Goal: Transaction & Acquisition: Purchase product/service

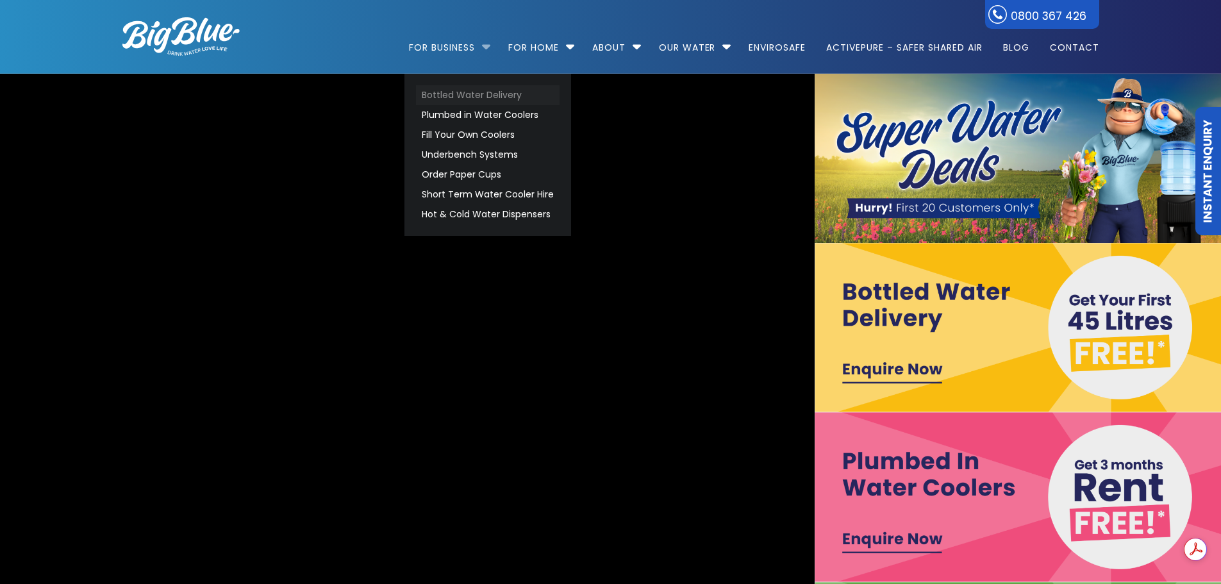
click at [478, 93] on link "Bottled Water Delivery" at bounding box center [488, 95] width 144 height 20
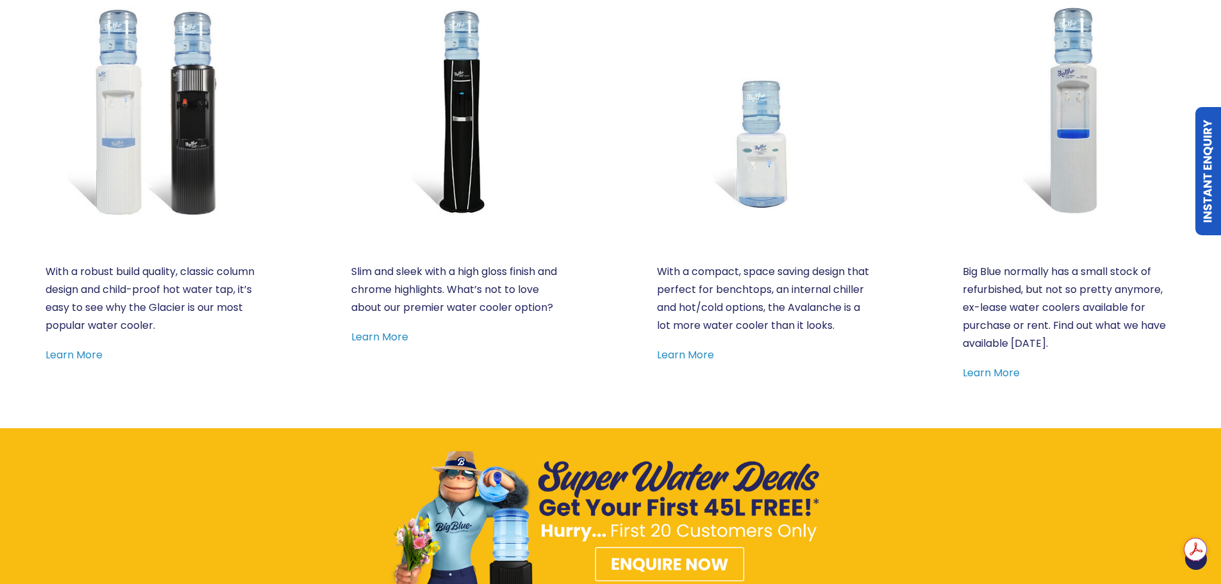
click at [1018, 391] on div ". Refurbished $5.90 +gst p/w (starting from) Big Blue normally has a small stoc…" at bounding box center [1069, 116] width 305 height 624
click at [1014, 375] on link "Learn More" at bounding box center [991, 372] width 57 height 15
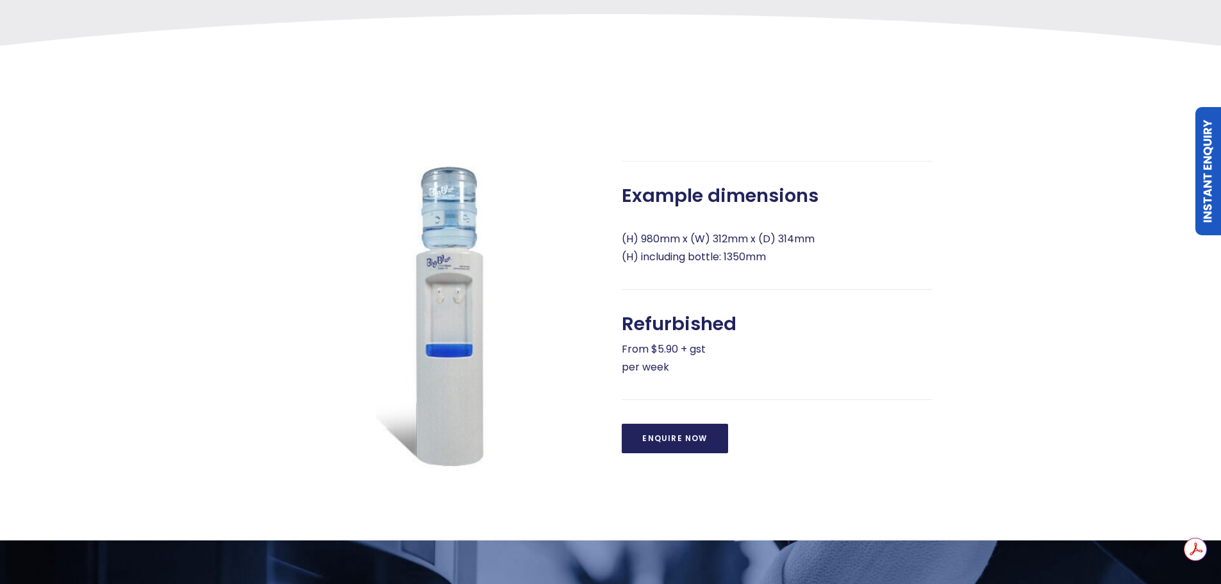
scroll to position [577, 0]
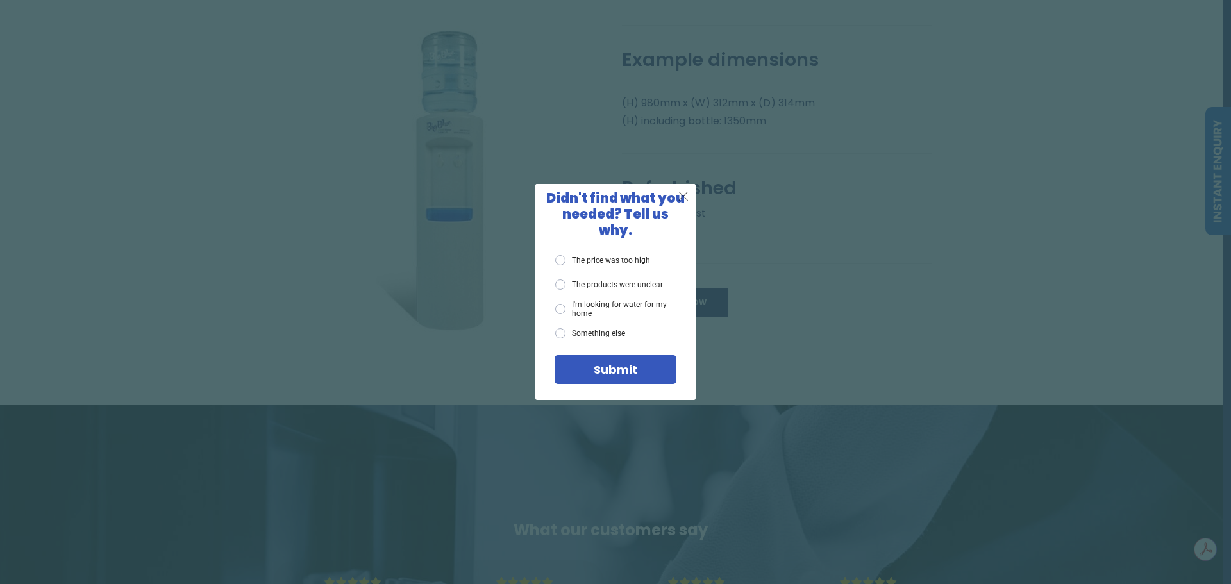
click at [676, 203] on div "X" at bounding box center [684, 196] width 24 height 24
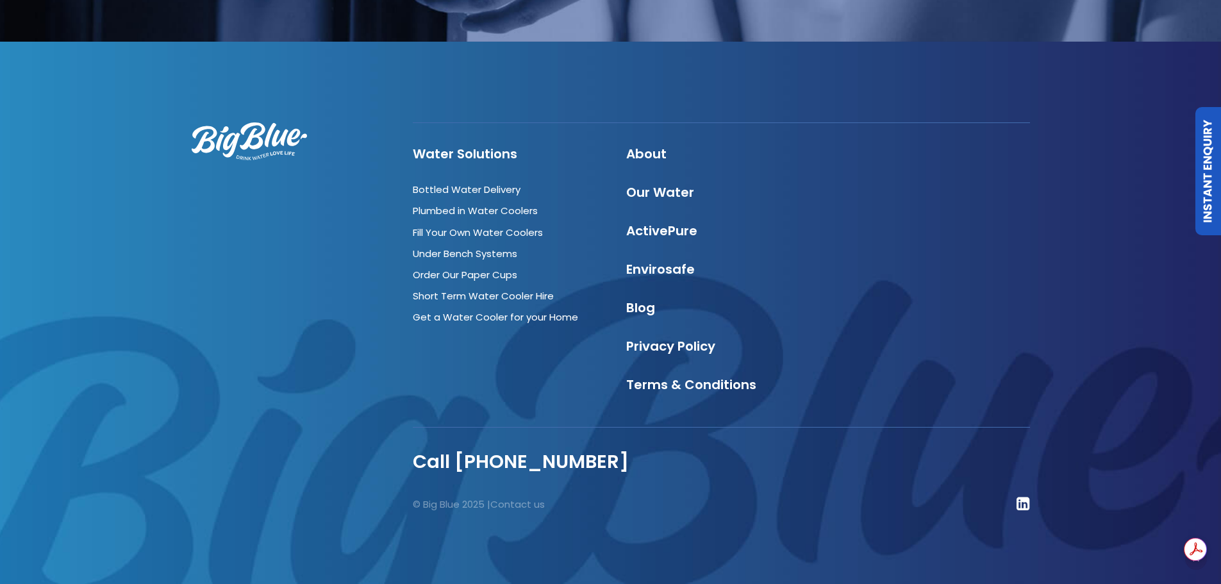
scroll to position [0, 0]
